Goal: Task Accomplishment & Management: Manage account settings

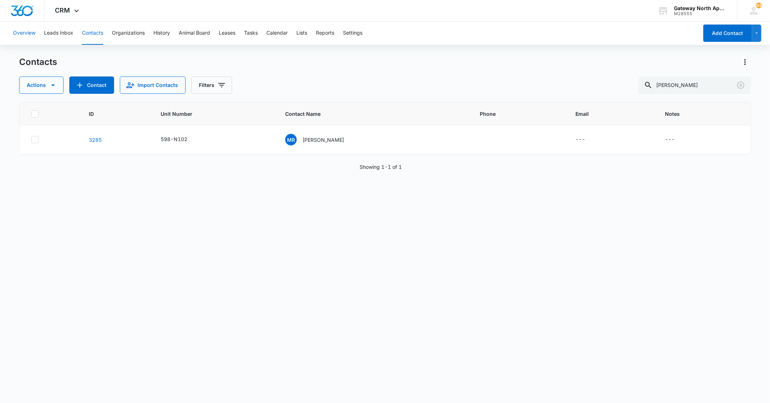
click at [19, 31] on button "Overview" at bounding box center [24, 33] width 22 height 23
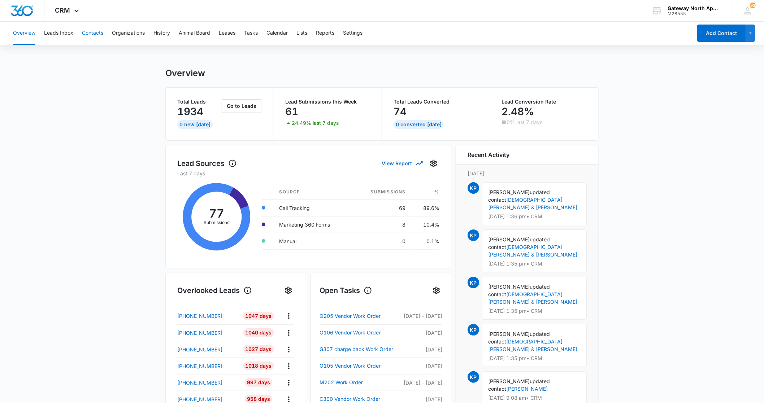
click at [88, 31] on button "Contacts" at bounding box center [92, 33] width 21 height 23
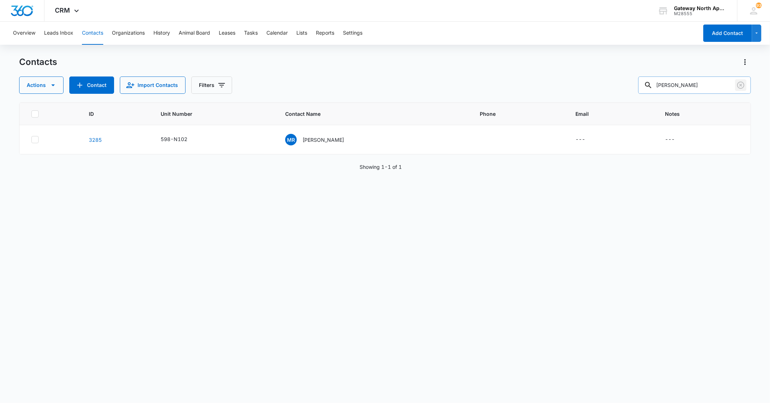
click at [741, 86] on icon "Clear" at bounding box center [740, 85] width 7 height 7
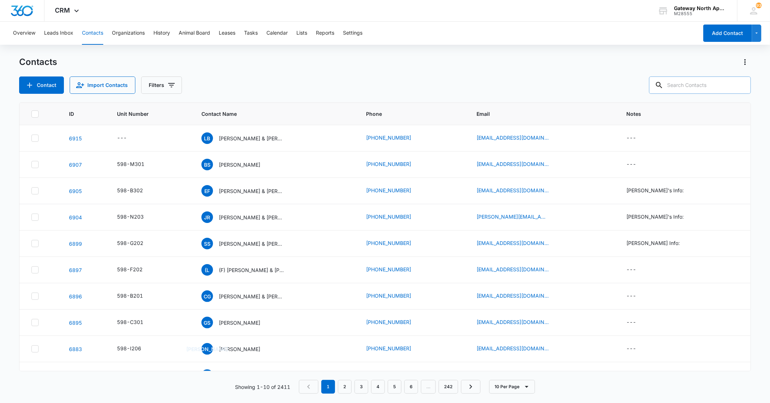
click at [718, 83] on input "text" at bounding box center [700, 85] width 102 height 17
type input "c102"
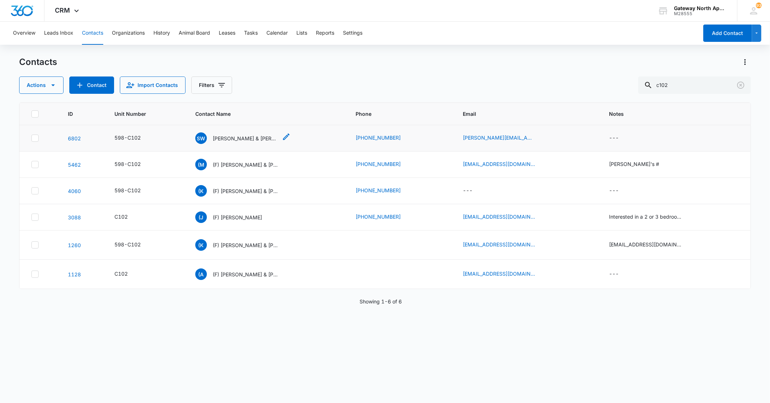
click at [235, 135] on p "[PERSON_NAME] & [PERSON_NAME]" at bounding box center [245, 139] width 65 height 8
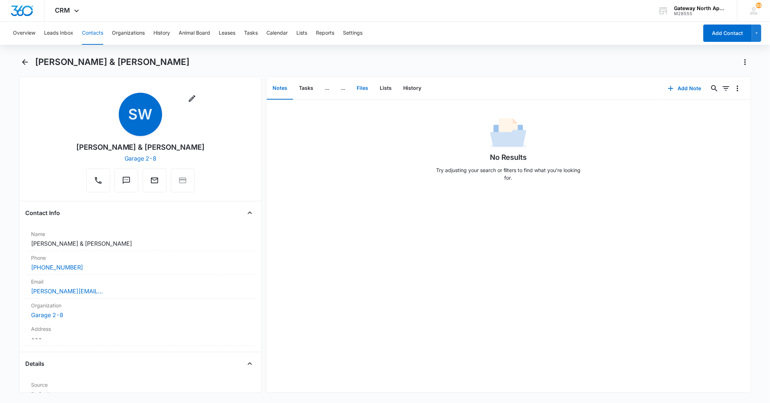
click at [364, 85] on button "Files" at bounding box center [362, 88] width 23 height 22
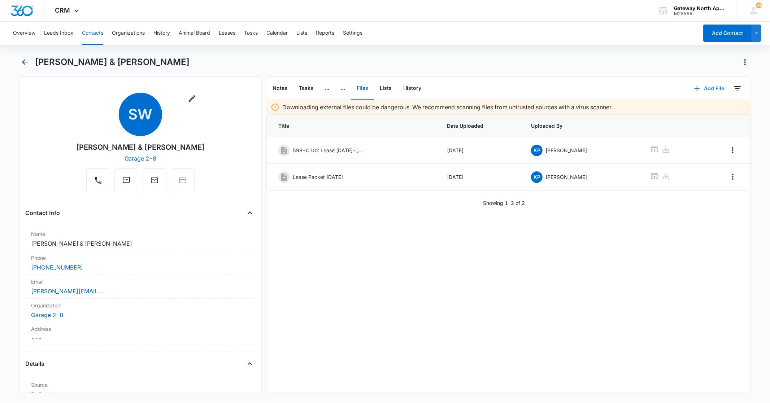
click at [706, 82] on button "Add File" at bounding box center [709, 88] width 45 height 17
click at [700, 113] on div "Upload Files" at bounding box center [699, 111] width 29 height 5
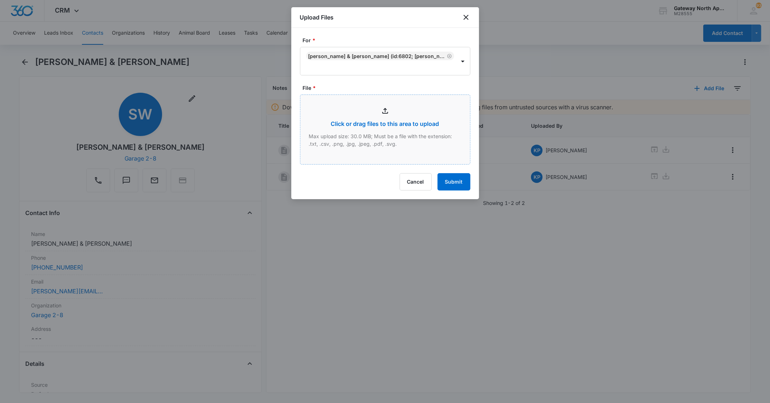
type input "C:\fakepath\C102 _09092025105424.pdf"
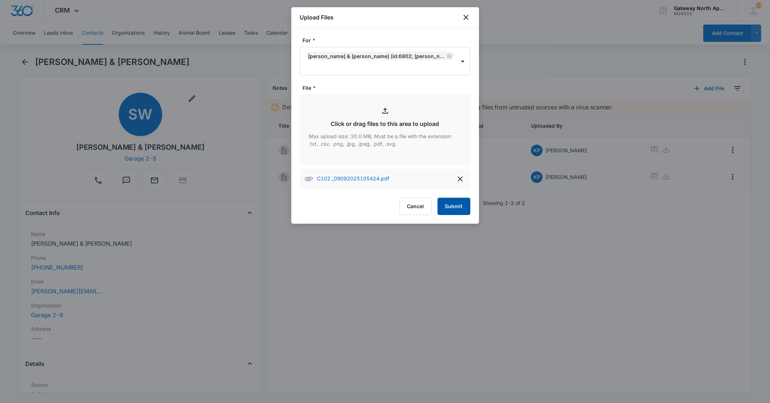
click at [452, 205] on button "Submit" at bounding box center [453, 206] width 33 height 17
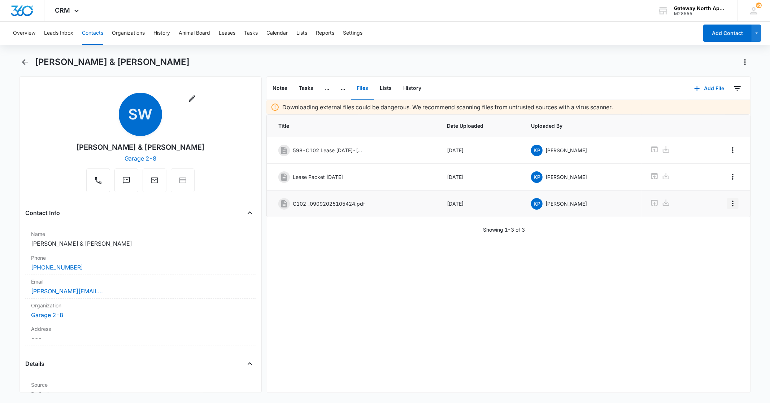
drag, startPoint x: 733, startPoint y: 204, endPoint x: 729, endPoint y: 203, distance: 4.0
click at [731, 203] on td at bounding box center [725, 204] width 50 height 27
click at [728, 203] on icon "Overflow Menu" at bounding box center [732, 203] width 9 height 9
click at [699, 223] on button "Edit" at bounding box center [711, 224] width 41 height 11
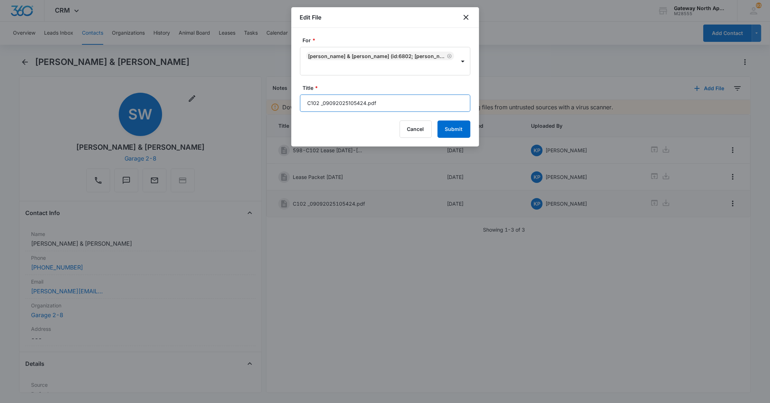
click at [402, 99] on input "C102 _09092025105424.pdf" at bounding box center [385, 103] width 170 height 17
type input "C"
type input "598-C102 Xena Pet vaccines"
click at [463, 132] on button "Submit" at bounding box center [453, 129] width 33 height 17
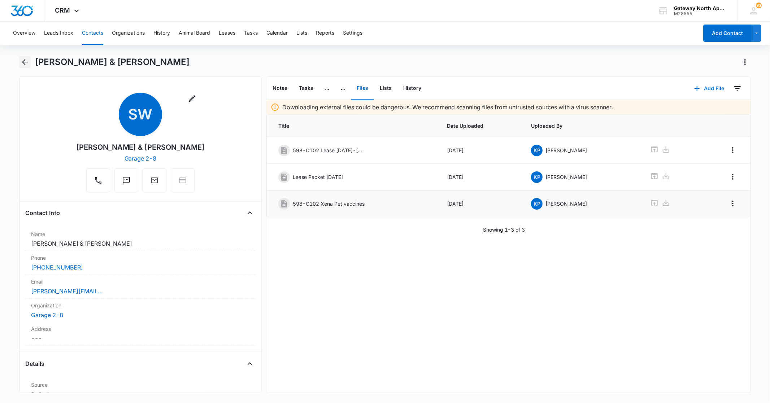
click at [22, 65] on icon "Back" at bounding box center [25, 62] width 9 height 9
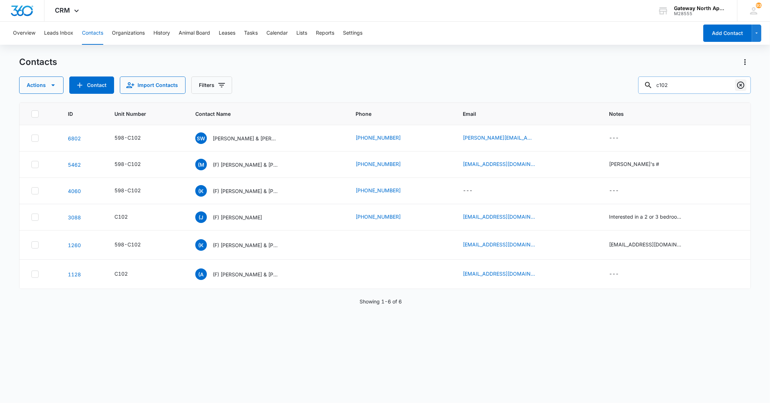
click at [737, 87] on icon "Clear" at bounding box center [740, 85] width 9 height 9
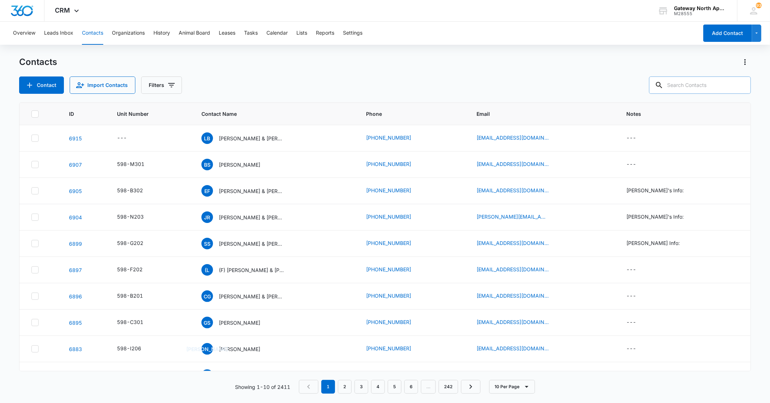
click at [722, 87] on input "text" at bounding box center [700, 85] width 102 height 17
type input "c206"
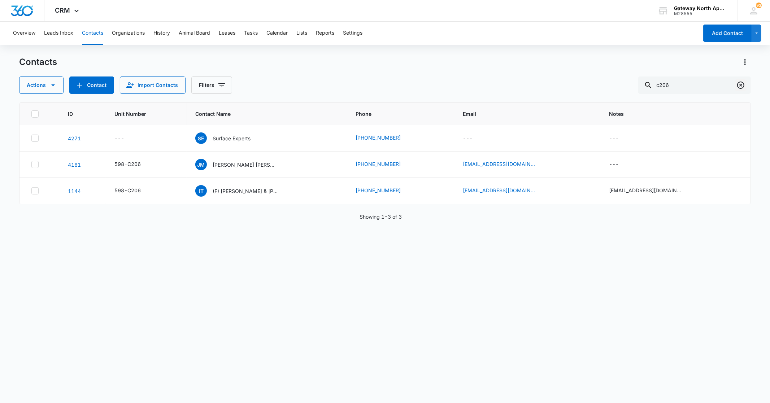
click at [742, 84] on icon "Clear" at bounding box center [740, 85] width 9 height 9
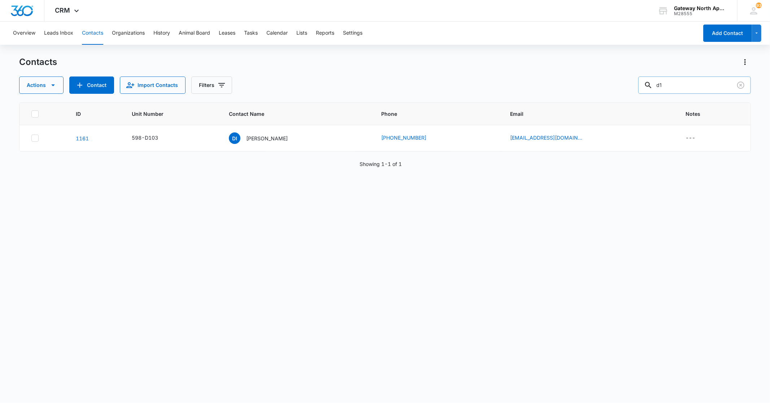
type input "d"
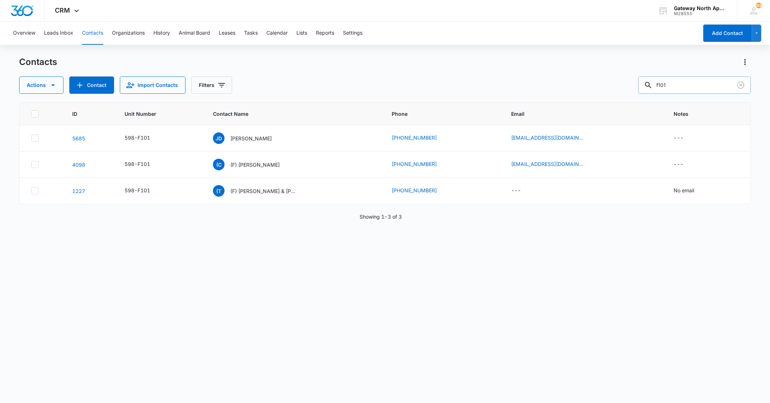
click at [687, 83] on input "f101" at bounding box center [694, 85] width 113 height 17
type input "f"
type input "k"
type input "k303"
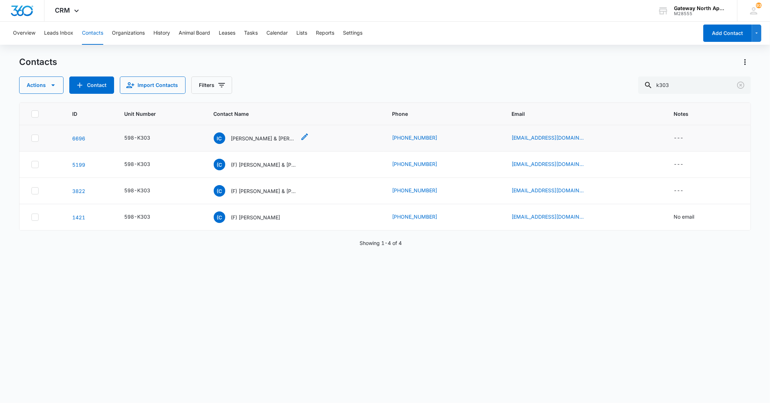
click at [262, 136] on p "[PERSON_NAME] & [PERSON_NAME]" at bounding box center [263, 139] width 65 height 8
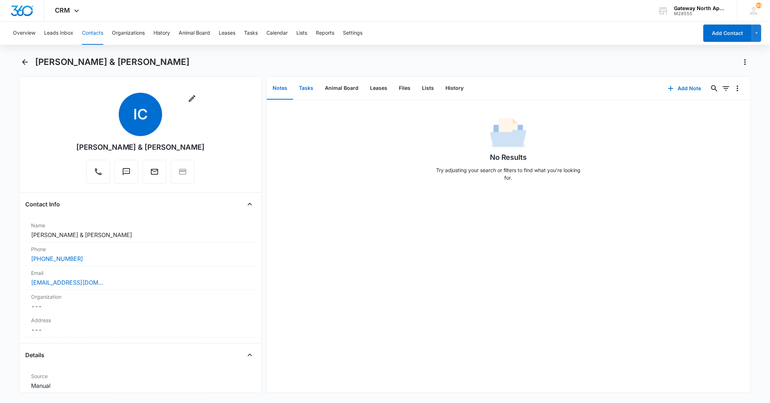
click at [308, 91] on button "Tasks" at bounding box center [306, 88] width 26 height 22
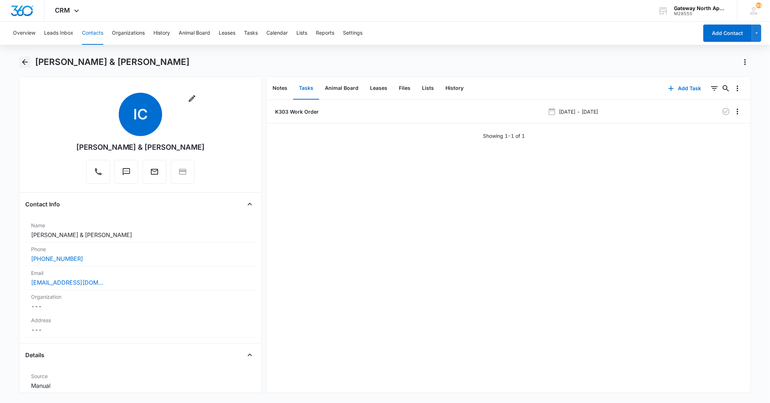
click at [27, 63] on icon "Back" at bounding box center [25, 62] width 9 height 9
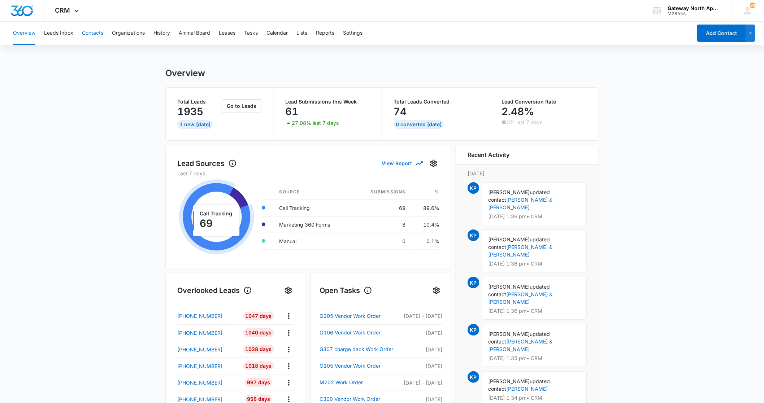
click at [94, 35] on button "Contacts" at bounding box center [92, 33] width 21 height 23
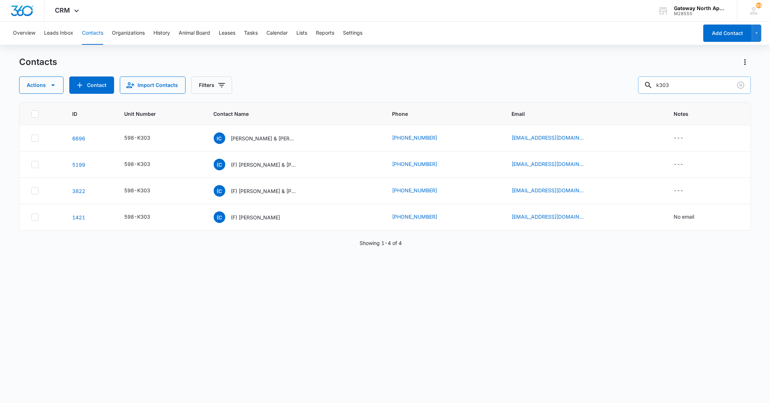
click at [698, 88] on input "k303" at bounding box center [694, 85] width 113 height 17
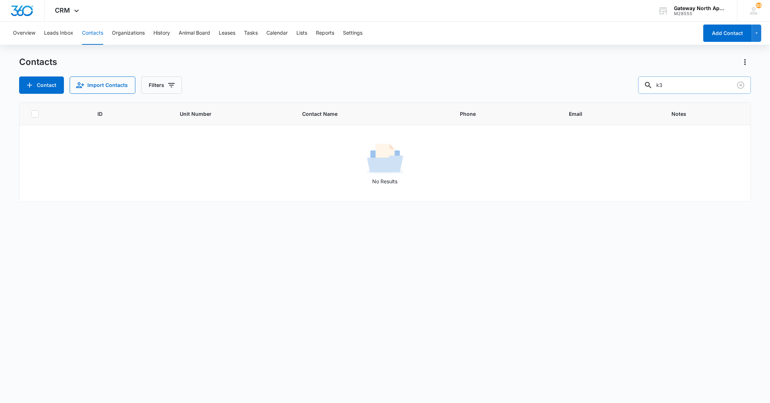
type input "k"
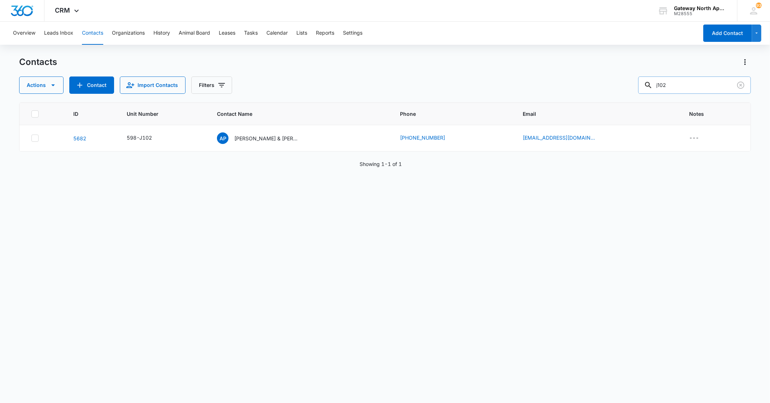
click at [696, 84] on input "j102" at bounding box center [694, 85] width 113 height 17
type input "j"
click at [703, 79] on input "k105" at bounding box center [694, 85] width 113 height 17
type input "k"
click at [687, 87] on input "l304" at bounding box center [694, 85] width 113 height 17
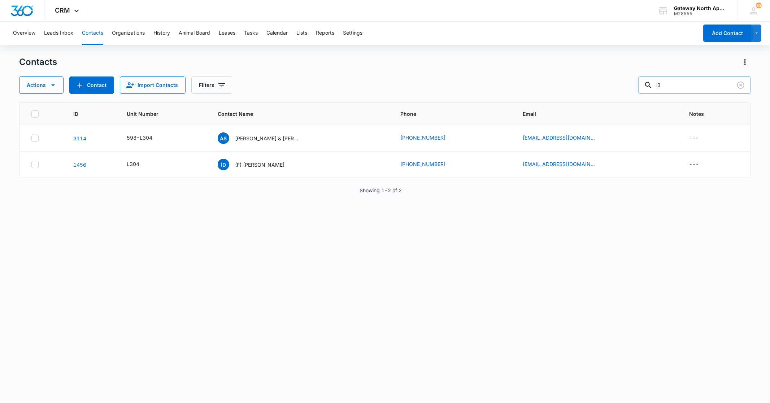
type input "l"
type input "l306"
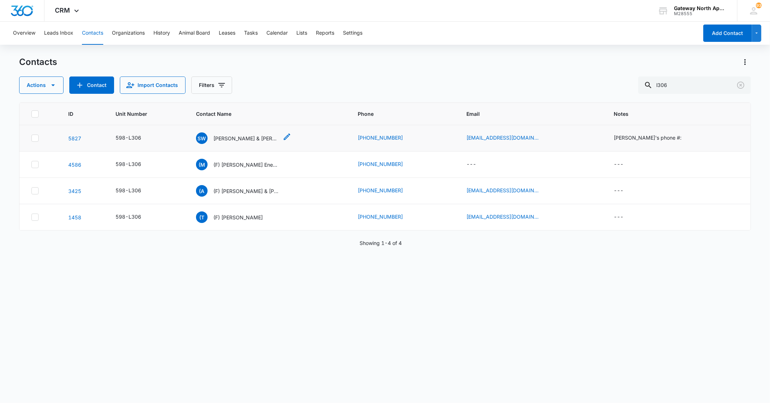
click at [248, 136] on p "[PERSON_NAME] & [PERSON_NAME]" at bounding box center [245, 139] width 65 height 8
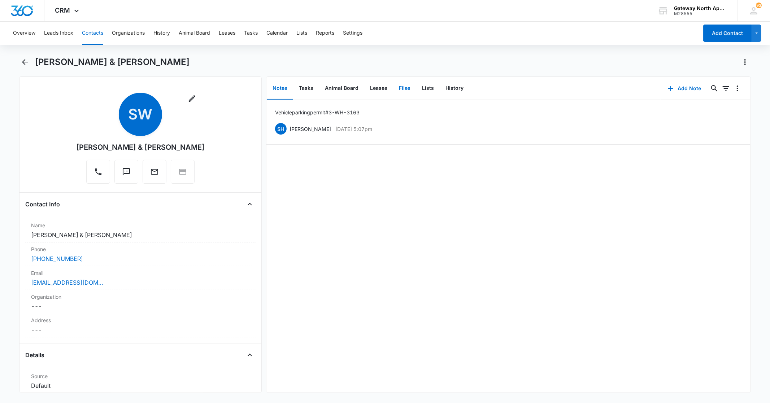
click at [402, 90] on button "Files" at bounding box center [404, 88] width 23 height 22
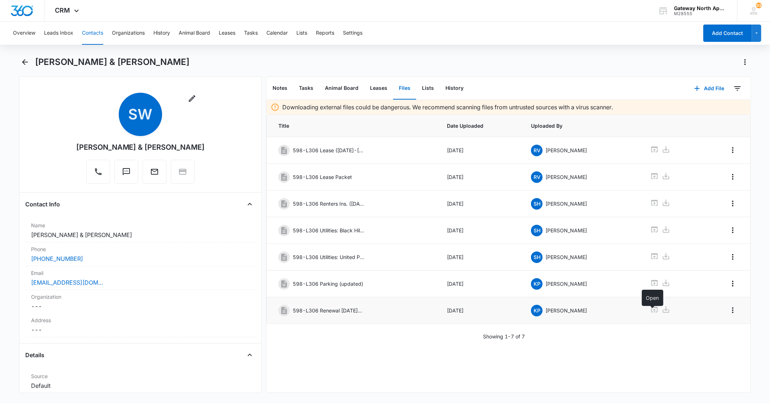
click at [652, 312] on icon at bounding box center [654, 309] width 9 height 9
click at [22, 62] on icon "Back" at bounding box center [25, 62] width 9 height 9
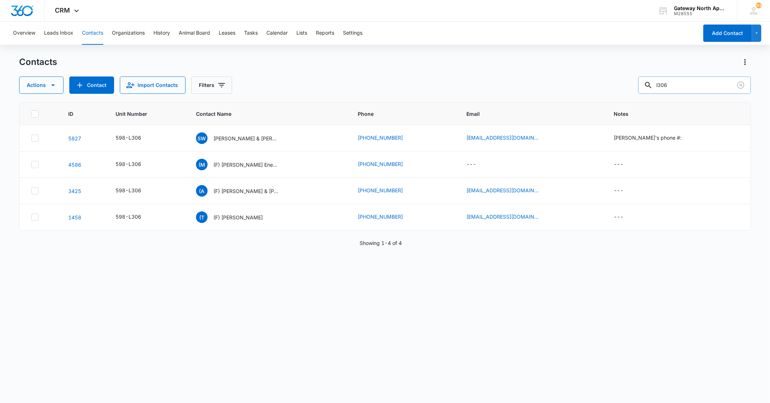
click at [679, 81] on input "l306" at bounding box center [694, 85] width 113 height 17
type input "l"
type input "f304"
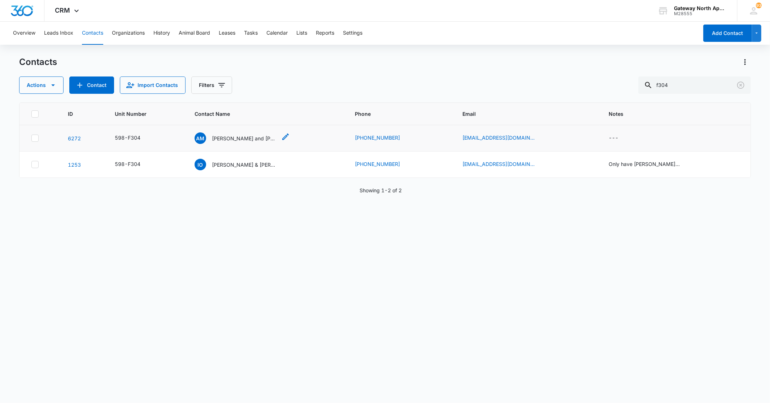
click at [244, 140] on p "[PERSON_NAME] and [PERSON_NAME]" at bounding box center [244, 139] width 65 height 8
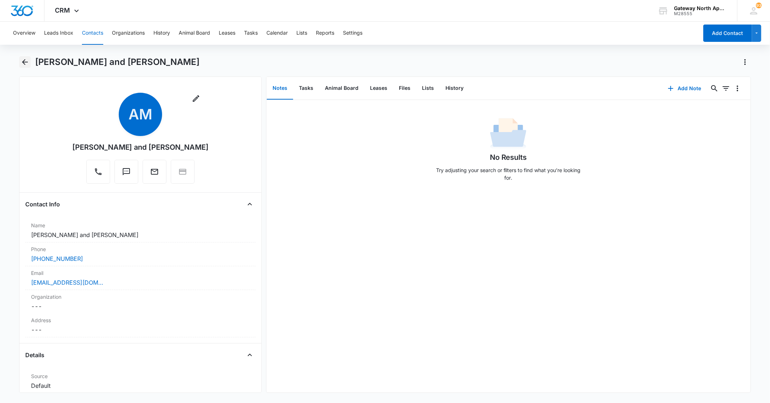
click at [25, 58] on icon "Back" at bounding box center [25, 62] width 9 height 9
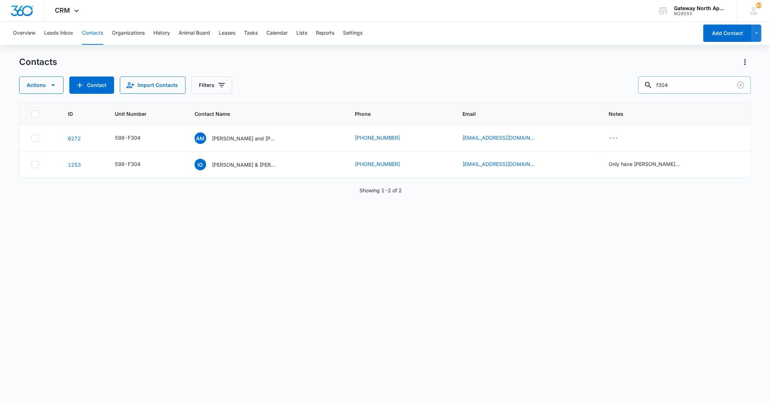
click at [694, 79] on input "f304" at bounding box center [694, 85] width 113 height 17
type input "f"
type input "g301"
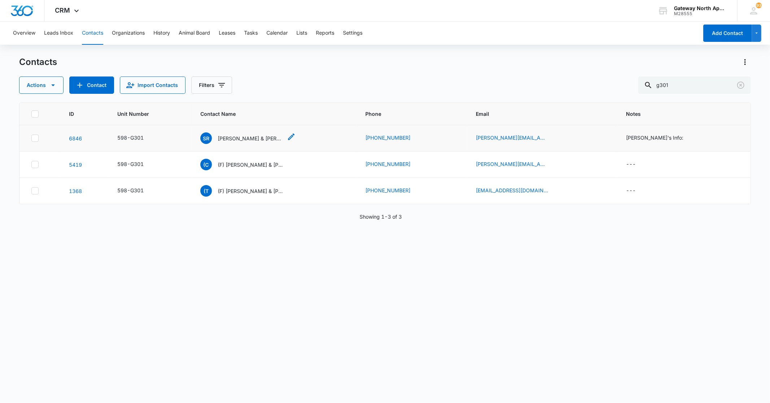
click at [244, 136] on p "[PERSON_NAME] & [PERSON_NAME]" at bounding box center [250, 139] width 65 height 8
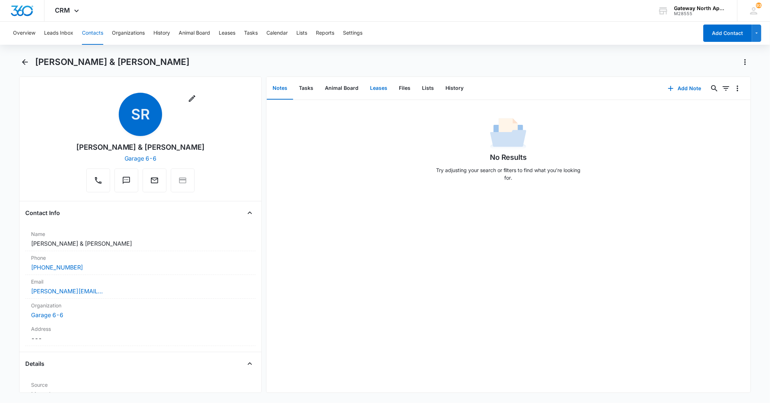
click at [378, 89] on button "Leases" at bounding box center [378, 88] width 29 height 22
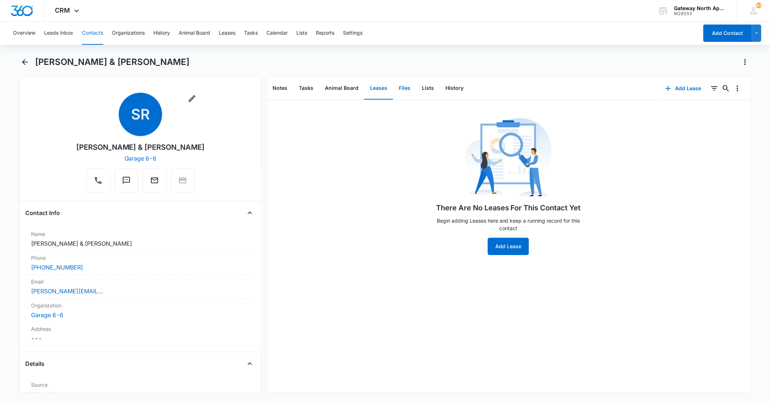
click at [395, 84] on button "Files" at bounding box center [404, 88] width 23 height 22
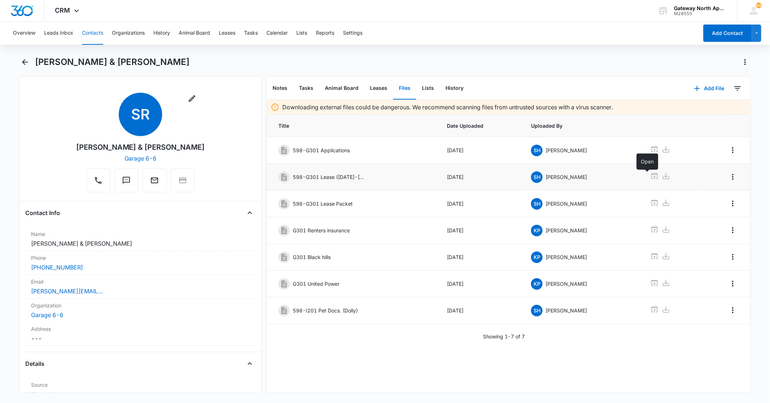
click at [651, 177] on icon at bounding box center [654, 176] width 6 height 6
click at [26, 62] on icon "Back" at bounding box center [25, 62] width 9 height 9
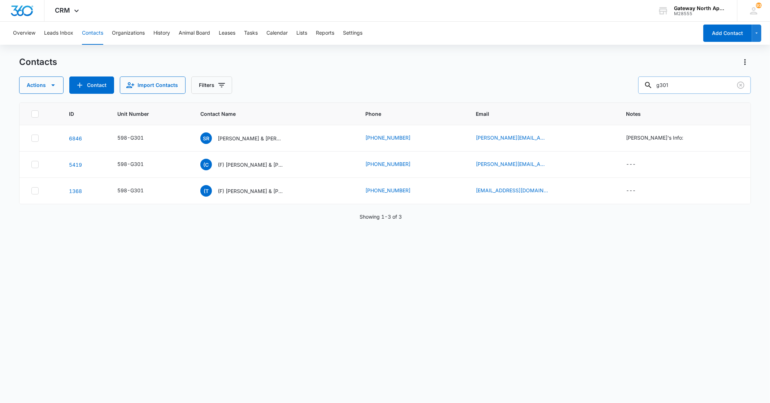
click at [693, 83] on input "g301" at bounding box center [694, 85] width 113 height 17
click at [688, 88] on input "g301" at bounding box center [694, 85] width 113 height 17
type input "g"
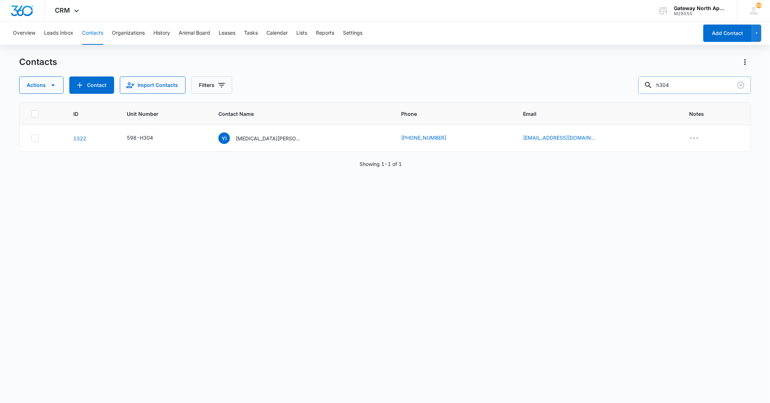
click at [689, 80] on input "h304" at bounding box center [694, 85] width 113 height 17
type input "h"
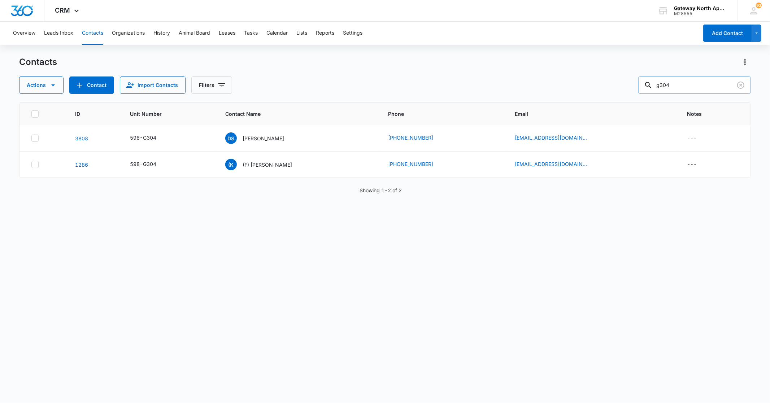
click at [694, 91] on input "g304" at bounding box center [694, 85] width 113 height 17
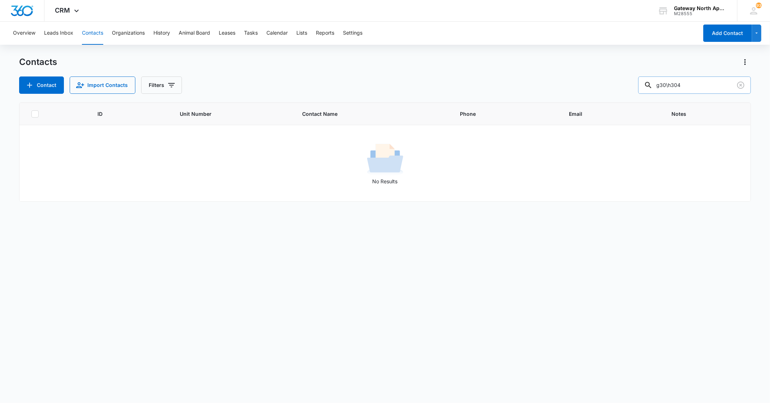
click at [676, 85] on input "g30\h304" at bounding box center [694, 85] width 113 height 17
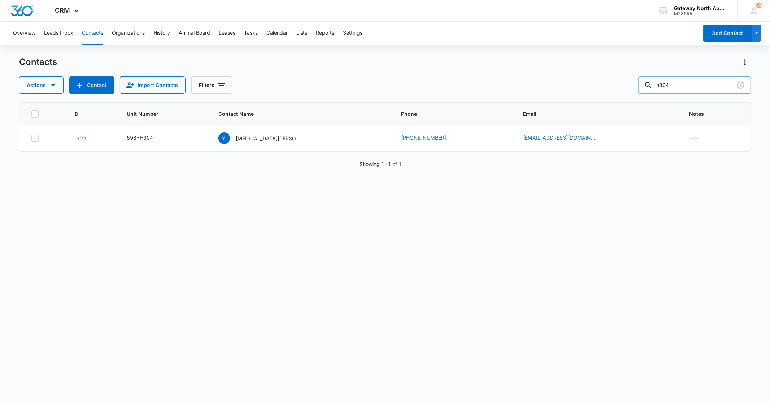
click at [702, 88] on input "h304" at bounding box center [694, 85] width 113 height 17
type input "h"
click at [693, 88] on input "text" at bounding box center [700, 85] width 102 height 17
type input "f304"
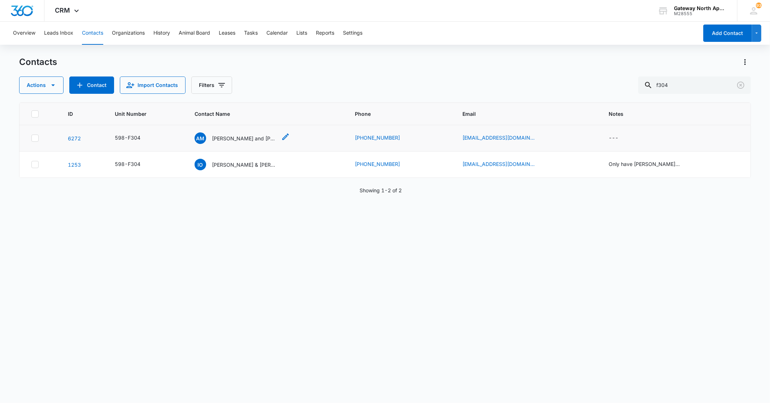
click at [250, 138] on p "[PERSON_NAME] and [PERSON_NAME]" at bounding box center [244, 139] width 65 height 8
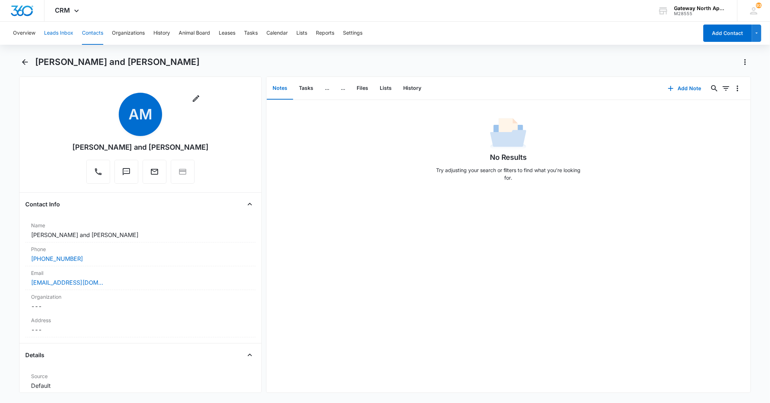
click at [60, 35] on button "Leads Inbox" at bounding box center [58, 33] width 29 height 23
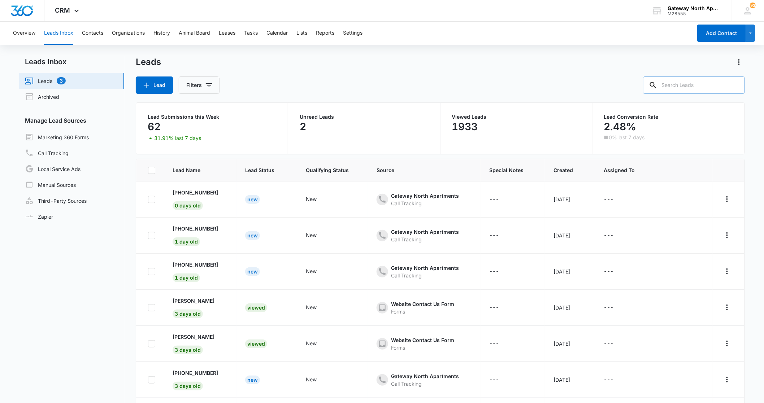
click at [657, 81] on icon at bounding box center [653, 85] width 9 height 9
click at [672, 84] on input "text" at bounding box center [694, 85] width 102 height 17
type input "j"
click at [694, 88] on input "text" at bounding box center [694, 85] width 102 height 17
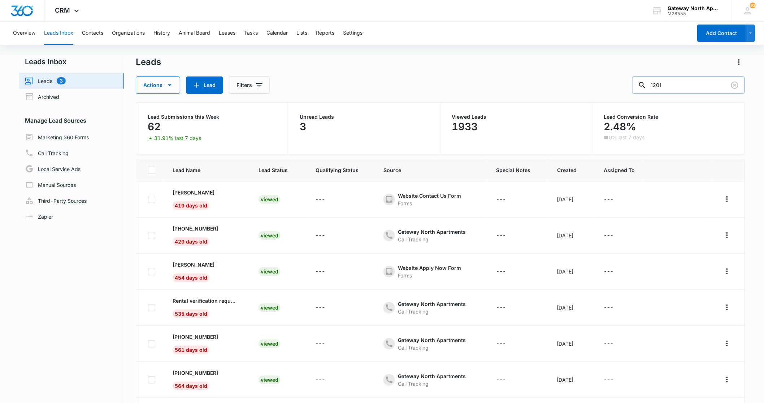
click at [699, 88] on input "1201" at bounding box center [688, 85] width 113 height 17
type input "1206"
click at [93, 31] on button "Contacts" at bounding box center [92, 33] width 21 height 23
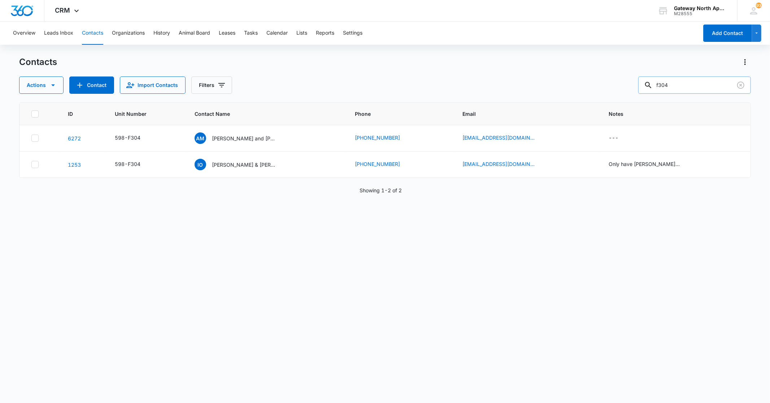
click at [708, 81] on input "f304" at bounding box center [694, 85] width 113 height 17
type input "f"
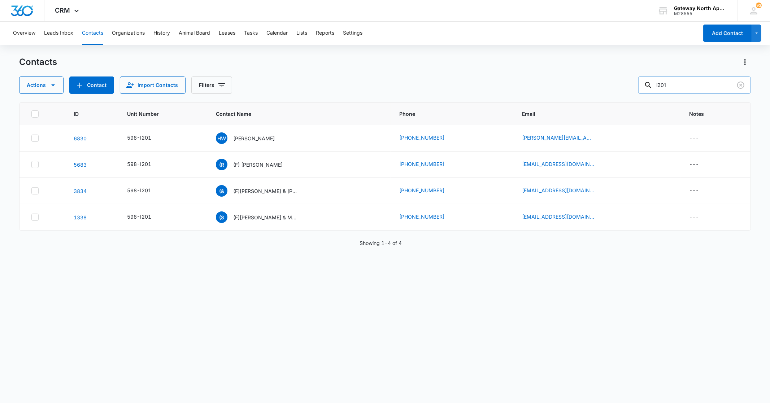
click at [692, 80] on input "i201" at bounding box center [694, 85] width 113 height 17
type input "i206"
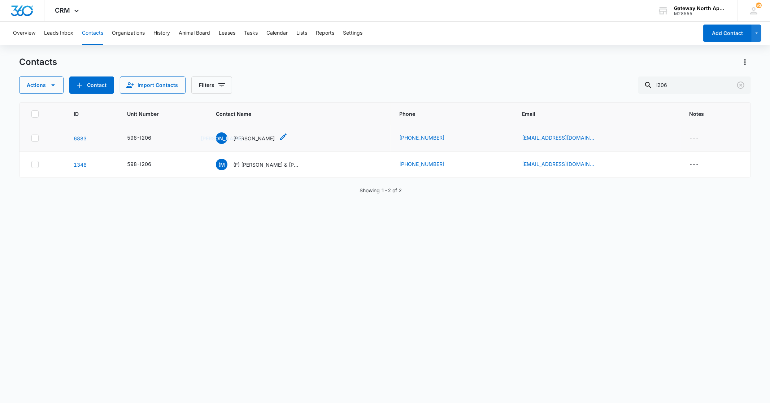
click at [249, 137] on p "[PERSON_NAME]" at bounding box center [254, 139] width 42 height 8
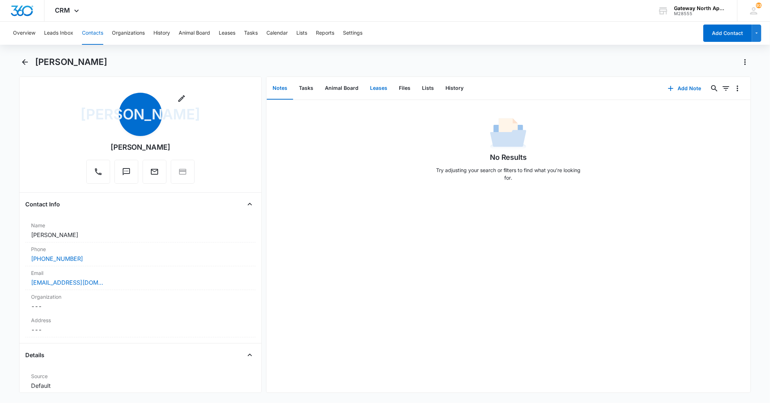
click at [370, 86] on button "Leases" at bounding box center [378, 88] width 29 height 22
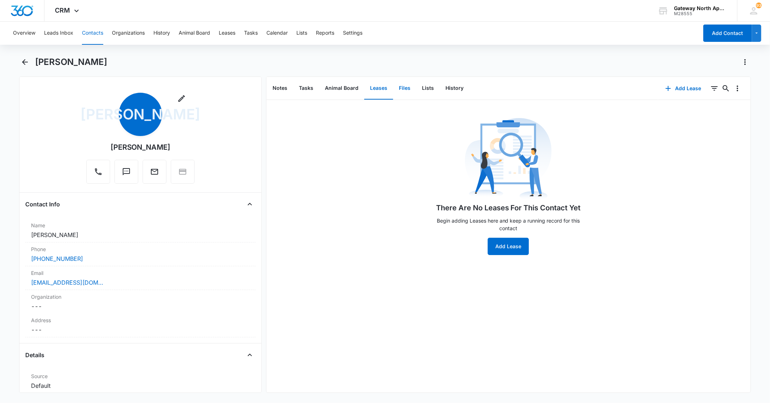
click at [399, 84] on button "Files" at bounding box center [404, 88] width 23 height 22
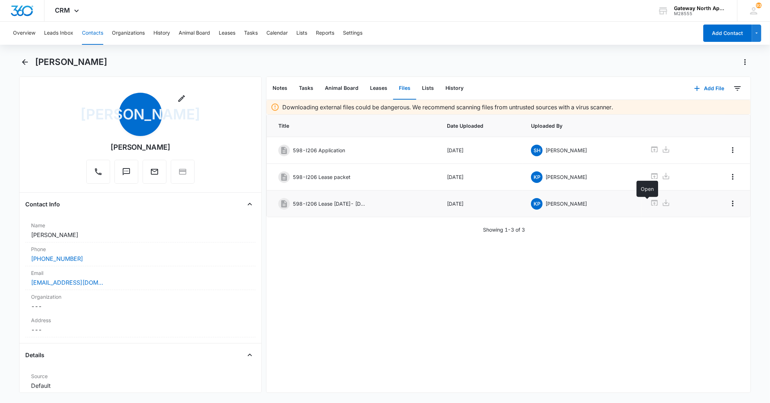
click at [650, 204] on icon at bounding box center [654, 203] width 9 height 9
